Goal: Transaction & Acquisition: Purchase product/service

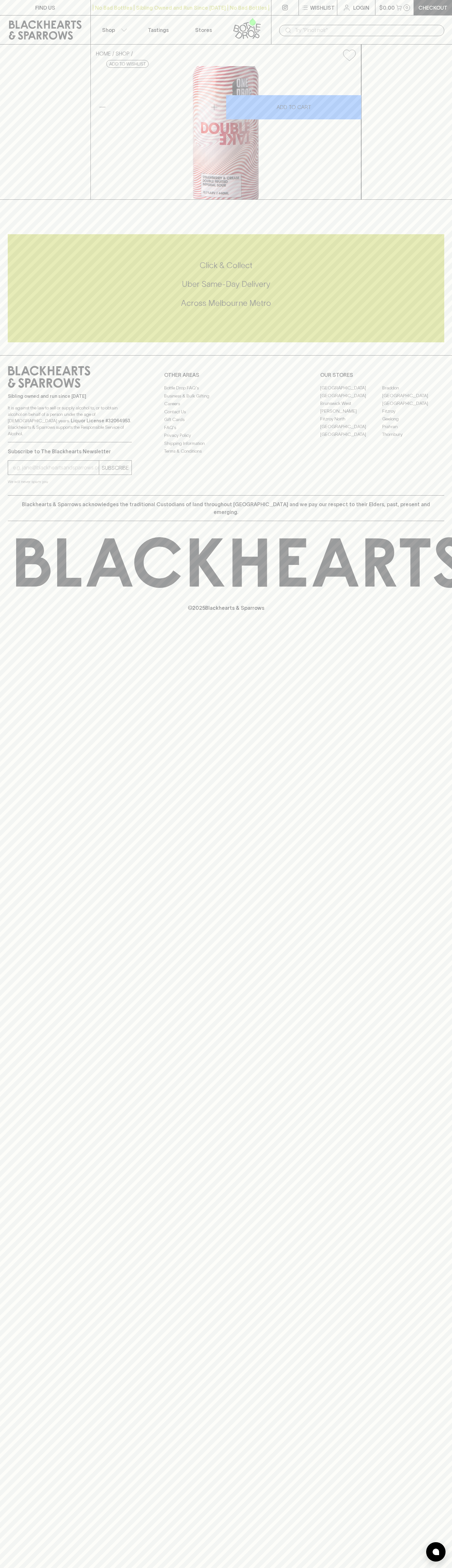
click at [321, 10] on p "Wishlist" at bounding box center [322, 7] width 24 height 8
click at [370, 1567] on html "FIND US | No Bad Bottles | Sibling Owned and Run Since 2006 | No Bad Bottles | …" at bounding box center [226, 784] width 452 height 1568
